Goal: Transaction & Acquisition: Purchase product/service

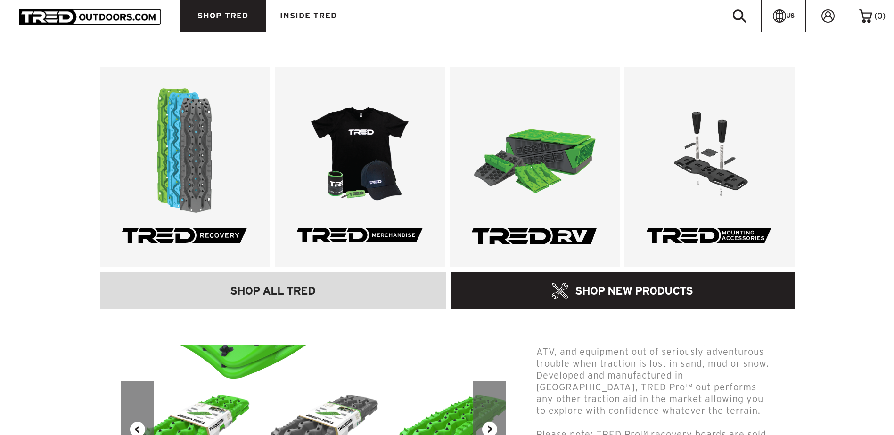
click at [236, 23] on link "SHOP TRED" at bounding box center [222, 16] width 85 height 32
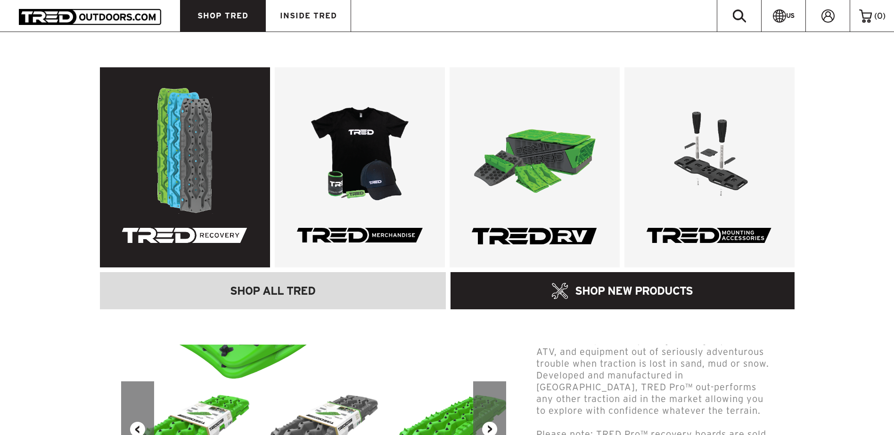
click at [198, 141] on link at bounding box center [185, 167] width 170 height 200
